Goal: Task Accomplishment & Management: Use online tool/utility

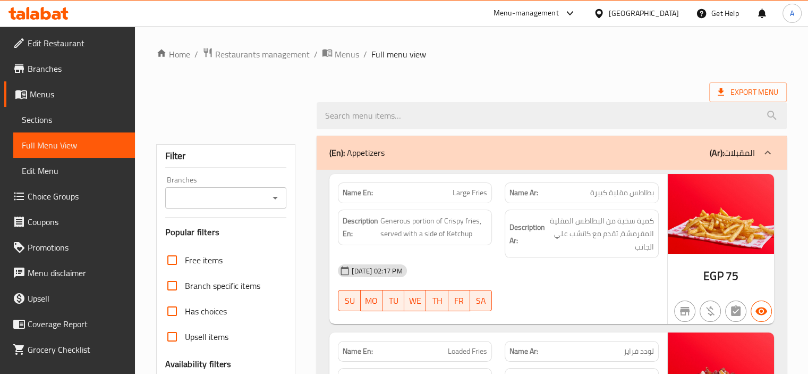
click at [24, 9] on icon at bounding box center [39, 13] width 60 height 13
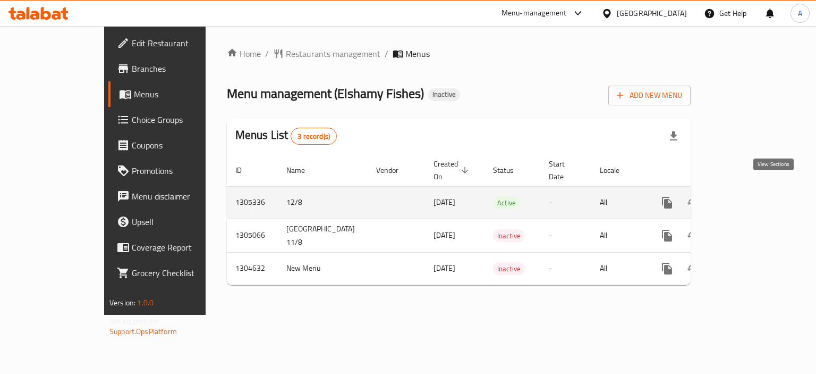
click at [749, 198] on icon "enhanced table" at bounding box center [744, 203] width 10 height 10
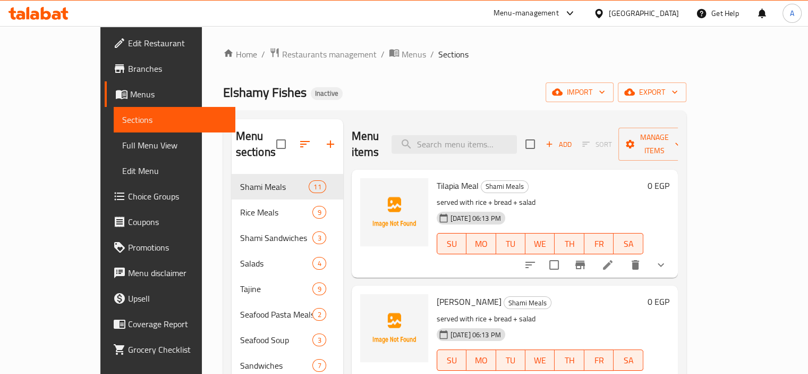
click at [122, 148] on span "Full Menu View" at bounding box center [174, 145] width 105 height 13
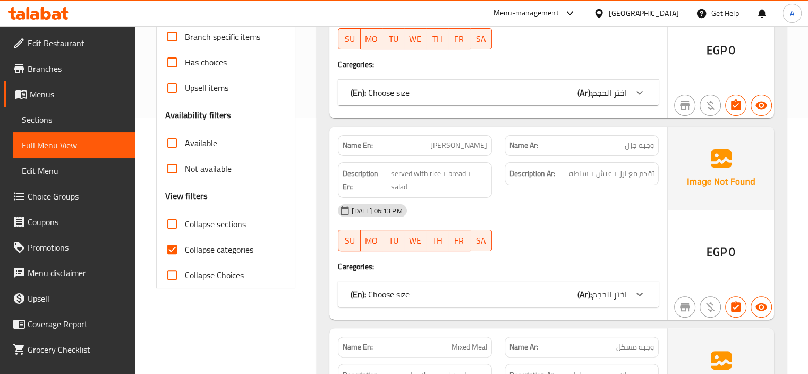
scroll to position [319, 0]
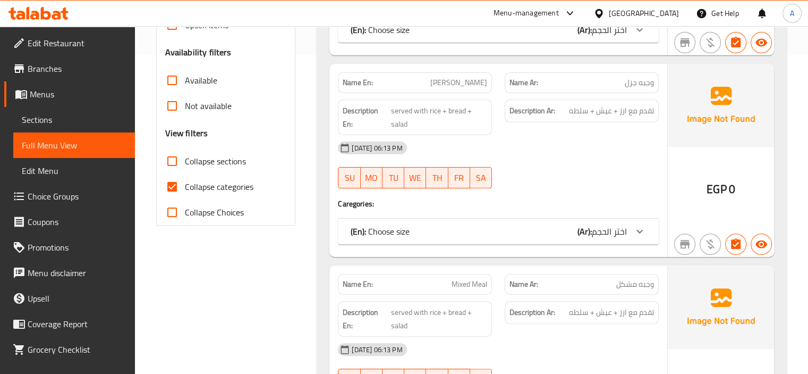
click at [248, 180] on span "Collapse categories" at bounding box center [219, 186] width 69 height 13
click at [185, 180] on input "Collapse categories" at bounding box center [172, 187] width 26 height 26
checkbox input "false"
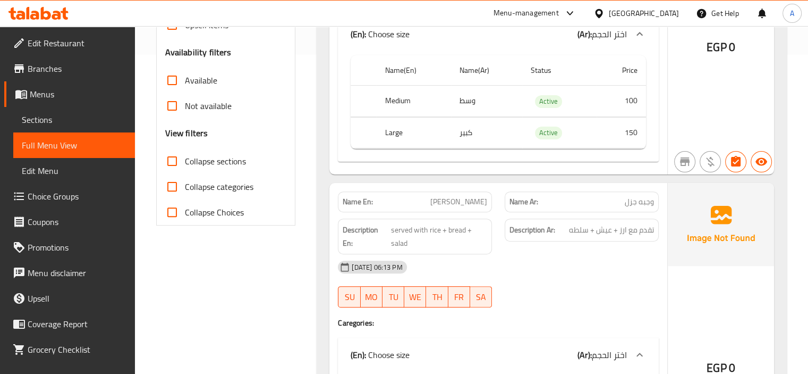
scroll to position [0, 0]
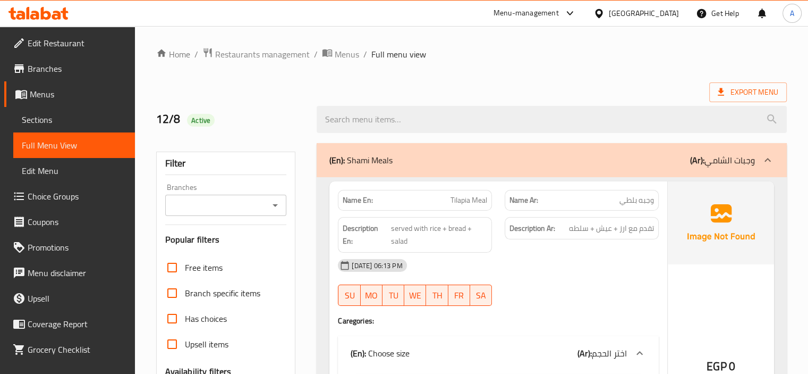
click at [357, 201] on strong "Name En:" at bounding box center [358, 200] width 30 height 11
copy strong "Name En:"
click at [314, 87] on div "Export Menu" at bounding box center [471, 92] width 631 height 20
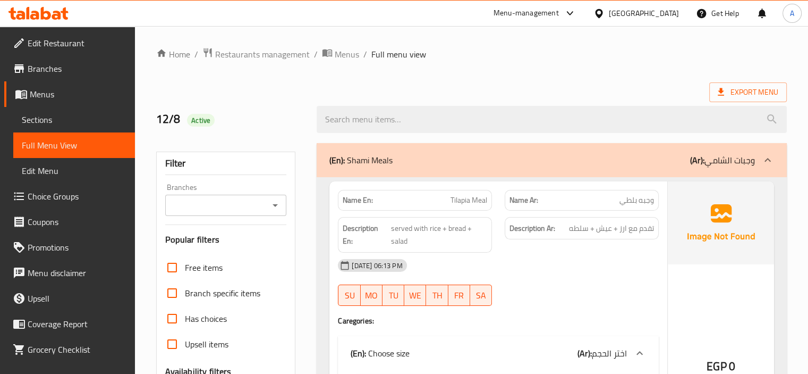
click at [210, 96] on div "12/8 Active" at bounding box center [230, 119] width 161 height 47
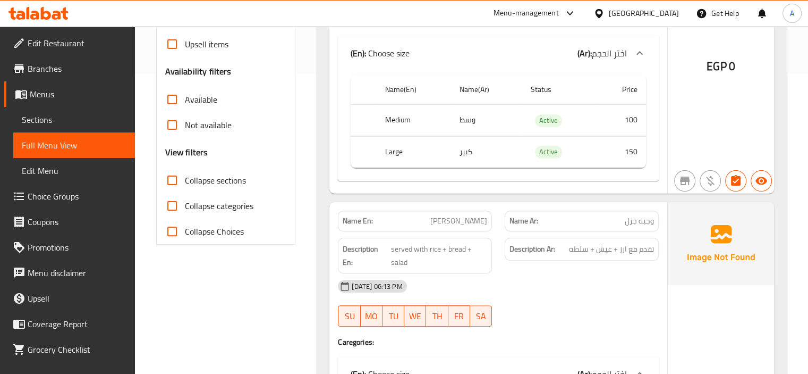
scroll to position [310, 0]
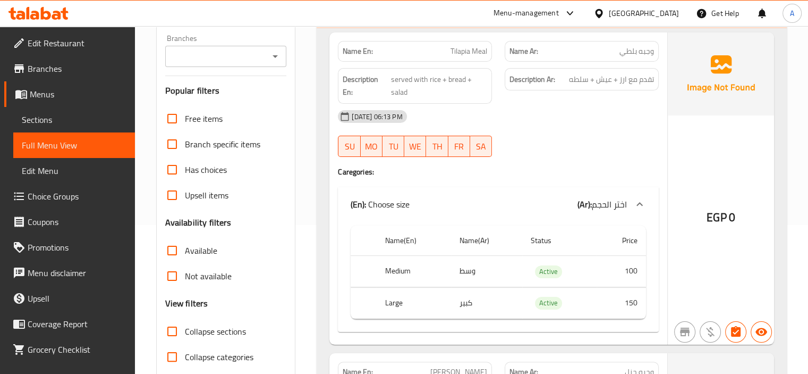
scroll to position [148, 0]
